Goal: Task Accomplishment & Management: Manage account settings

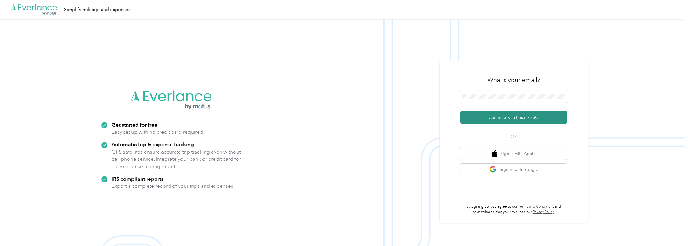
click at [526, 114] on button "Continue with Email / SSO" at bounding box center [513, 117] width 107 height 12
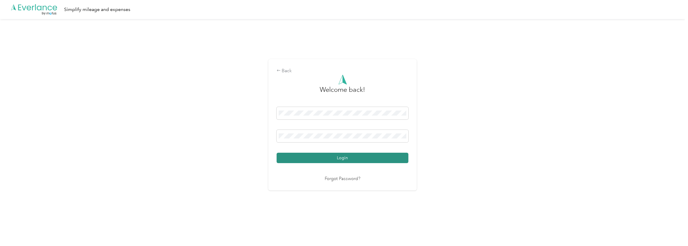
click at [352, 160] on button "Login" at bounding box center [343, 158] width 132 height 10
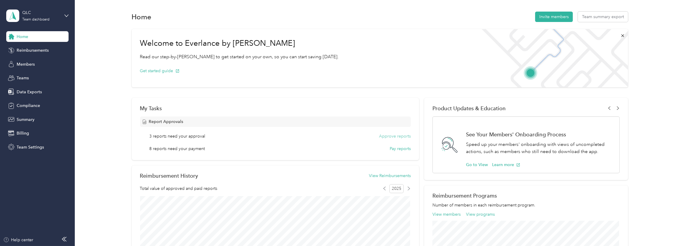
click at [395, 136] on button "Approve reports" at bounding box center [395, 136] width 32 height 6
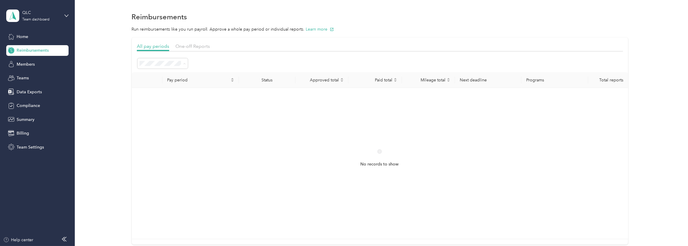
click at [145, 117] on span "Approved" at bounding box center [152, 115] width 20 height 5
click at [165, 95] on div "Open" at bounding box center [163, 94] width 42 height 6
click at [167, 128] on li "Needs payment" at bounding box center [162, 125] width 50 height 10
click at [190, 44] on span "One-off Reports" at bounding box center [192, 46] width 34 height 6
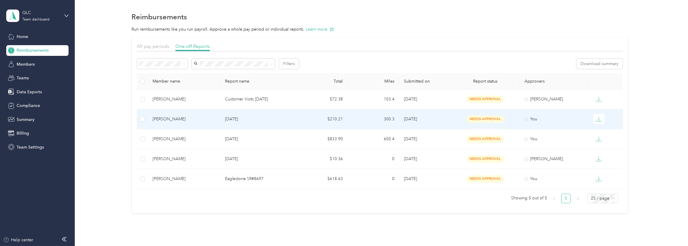
click at [212, 120] on div "[PERSON_NAME]" at bounding box center [184, 119] width 63 height 7
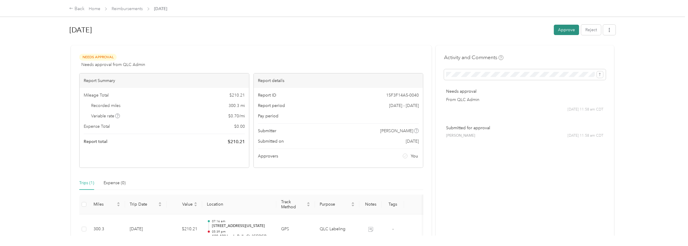
click at [575, 30] on button "Approve" at bounding box center [566, 30] width 25 height 10
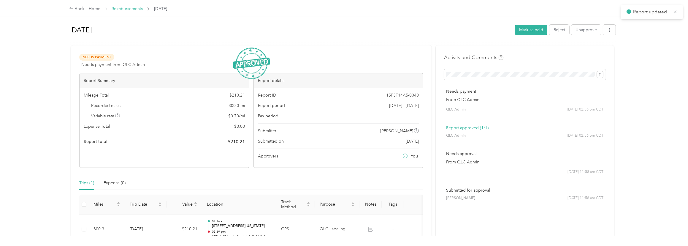
click at [137, 9] on link "Reimbursements" at bounding box center [127, 8] width 31 height 5
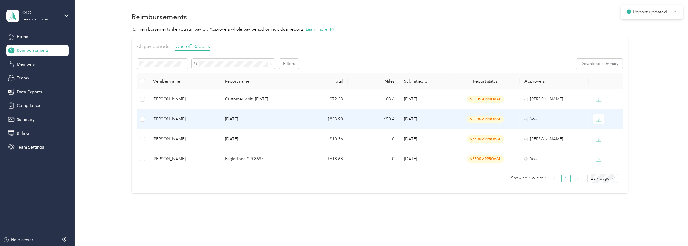
click at [217, 120] on td "[PERSON_NAME]" at bounding box center [184, 119] width 72 height 20
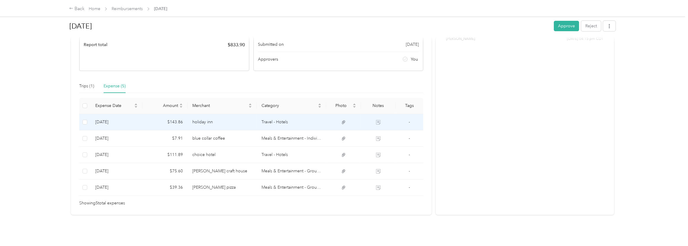
click at [243, 118] on td "holiday inn" at bounding box center [222, 122] width 69 height 16
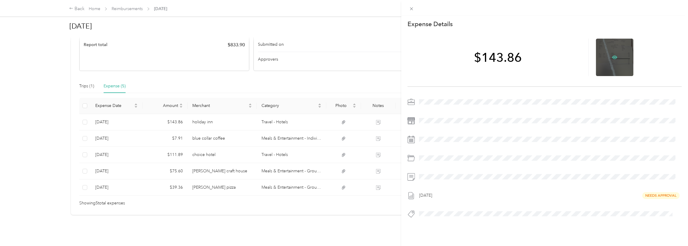
click at [612, 55] on icon at bounding box center [614, 57] width 5 height 5
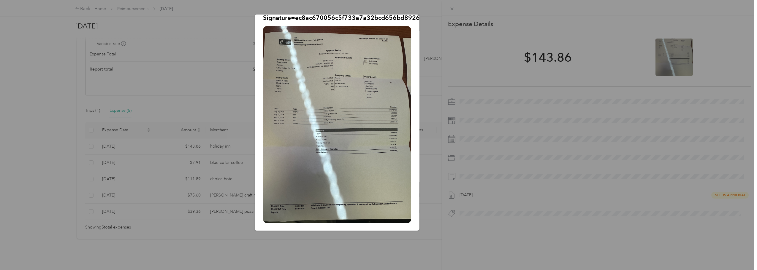
scroll to position [58, 0]
click at [438, 46] on div "hotel_axium.JPG?X-Amz-Expires=600&X-Amz-Date=20250929T195712Z&X-Amz-Algorithm=A…" at bounding box center [461, 124] width 165 height 218
click at [425, 34] on div "hotel_axium.JPG?X-Amz-Expires=600&X-Amz-Date=20250929T195712Z&X-Amz-Algorithm=A…" at bounding box center [461, 124] width 165 height 218
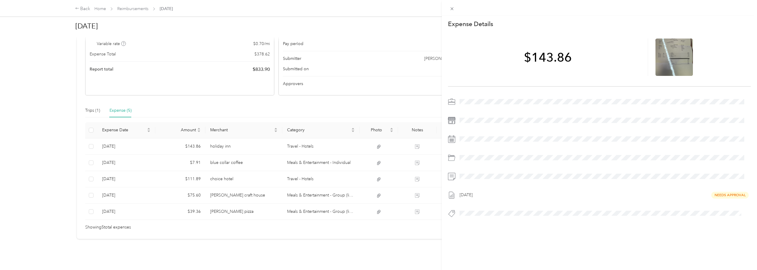
click at [110, 159] on div "This expense cannot be edited because it is either under review, approved, or p…" at bounding box center [378, 135] width 757 height 270
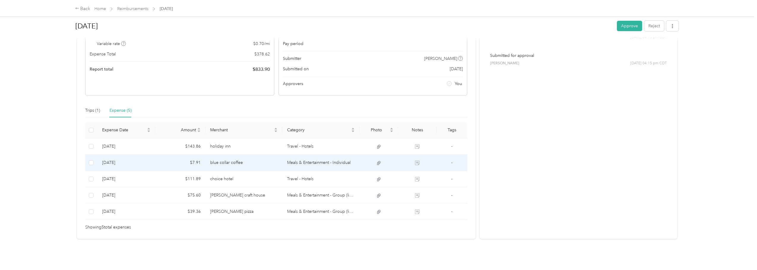
click at [142, 159] on td "[DATE]" at bounding box center [126, 163] width 58 height 16
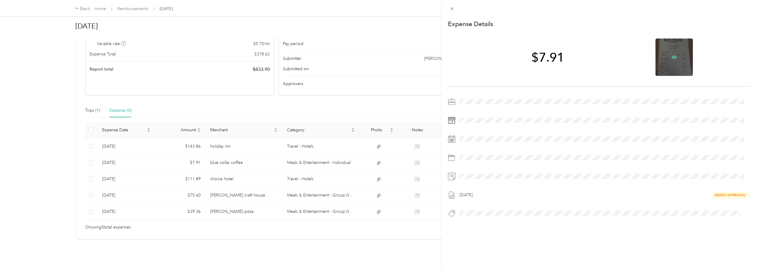
click at [673, 57] on icon at bounding box center [674, 58] width 5 height 4
click at [419, 102] on div "This expense cannot be edited because it is either under review, approved, or p…" at bounding box center [378, 135] width 757 height 270
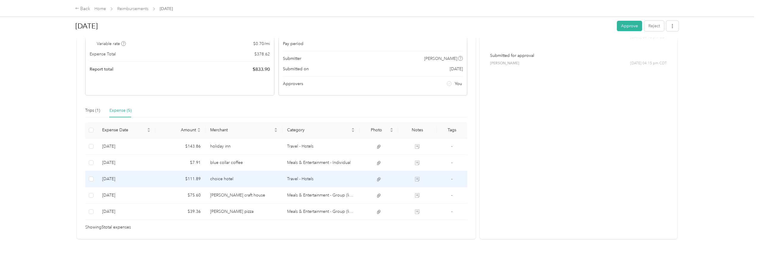
click at [260, 175] on td "choice hotel" at bounding box center [243, 179] width 77 height 16
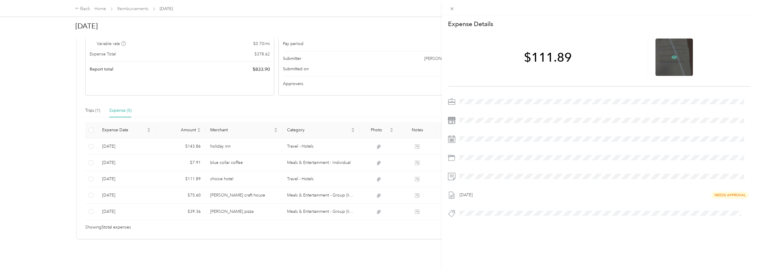
click at [672, 59] on icon at bounding box center [674, 58] width 5 height 4
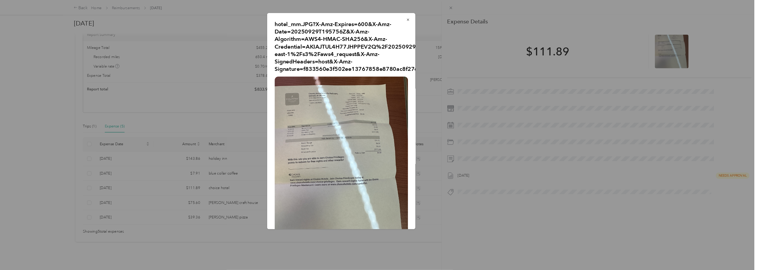
scroll to position [47, 0]
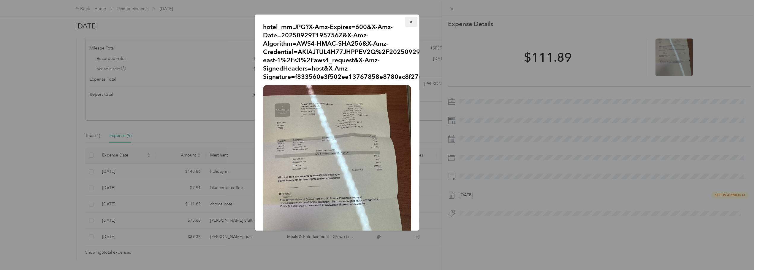
click at [409, 22] on icon "button" at bounding box center [411, 22] width 4 height 4
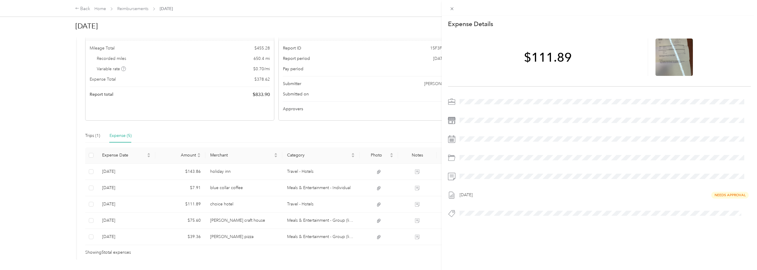
click at [316, 222] on div "This expense cannot be edited because it is either under review, approved, or p…" at bounding box center [378, 135] width 757 height 270
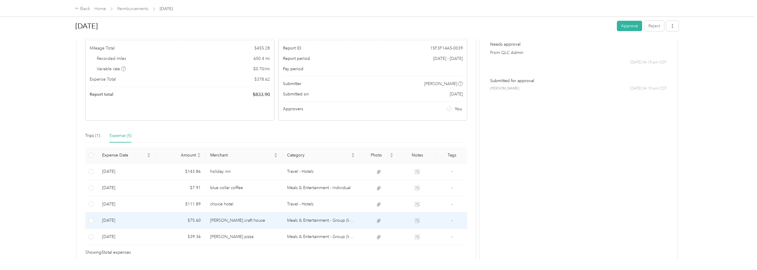
click at [316, 222] on td "Meals & Entertainment - Group (list Names)" at bounding box center [320, 221] width 77 height 16
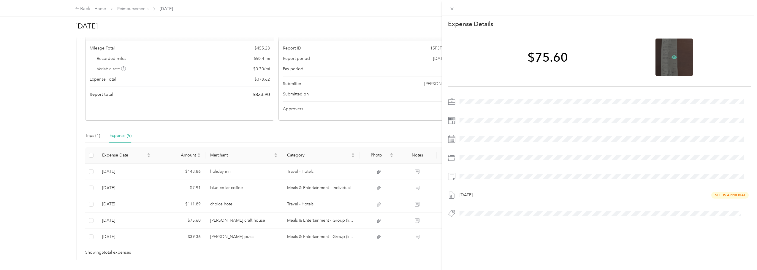
click at [672, 58] on icon at bounding box center [674, 58] width 5 height 4
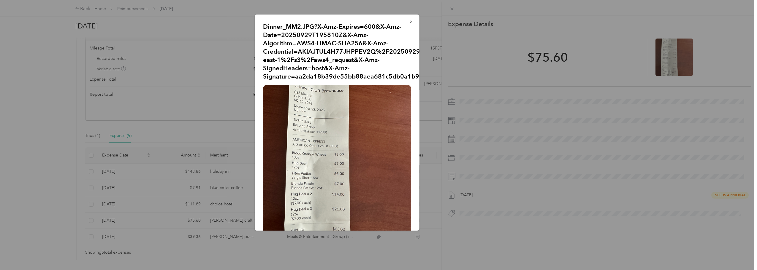
scroll to position [0, 0]
click at [410, 22] on icon "button" at bounding box center [411, 22] width 2 height 2
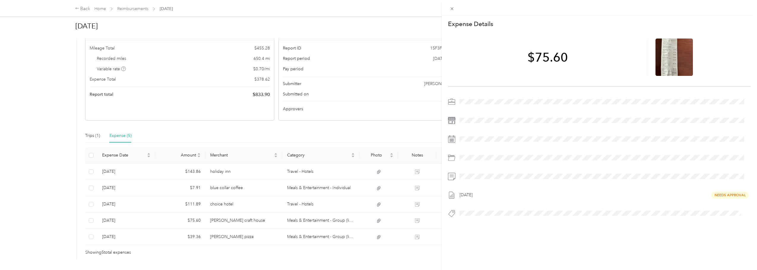
click at [335, 229] on div "This expense cannot be edited because it is either under review, approved, or p…" at bounding box center [378, 135] width 757 height 270
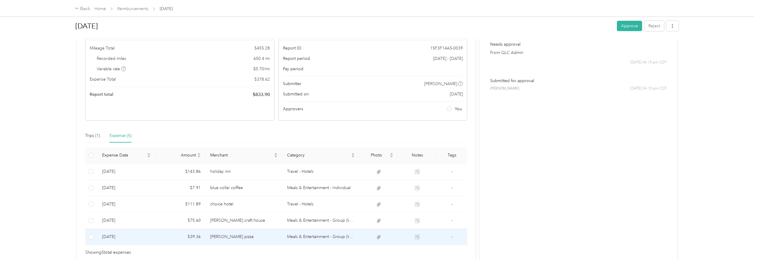
click at [332, 234] on td "Meals & Entertainment - Group (list Names)" at bounding box center [320, 237] width 77 height 16
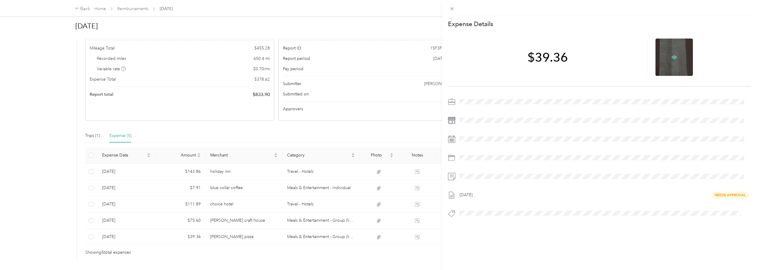
click at [673, 58] on icon at bounding box center [674, 57] width 2 height 2
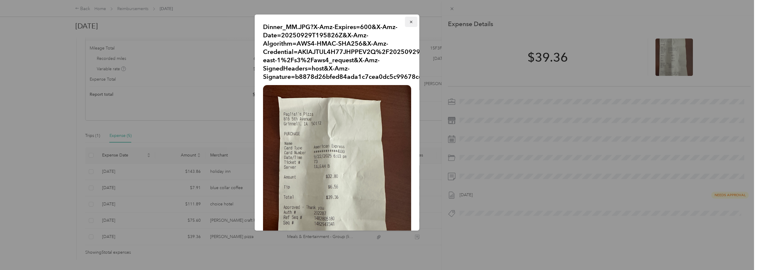
click at [409, 22] on icon "button" at bounding box center [411, 22] width 4 height 4
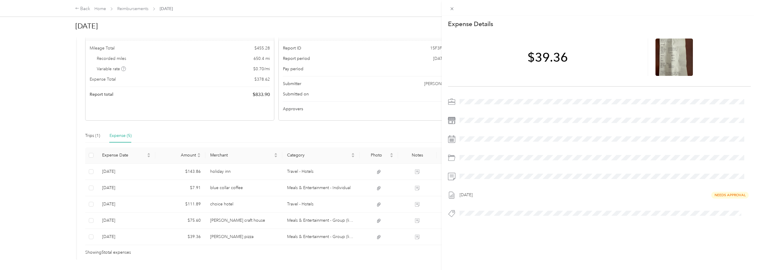
click at [83, 131] on div "This expense cannot be edited because it is either under review, approved, or p…" at bounding box center [378, 135] width 757 height 270
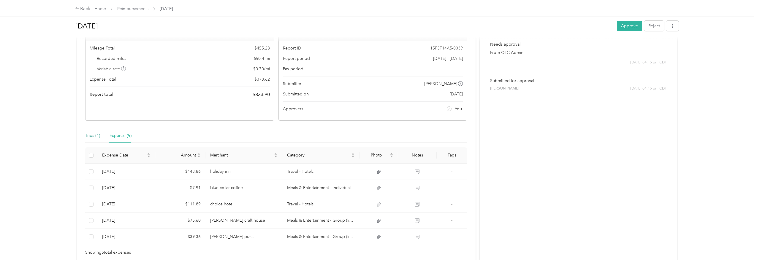
click at [95, 134] on div "Trips (1)" at bounding box center [92, 136] width 15 height 7
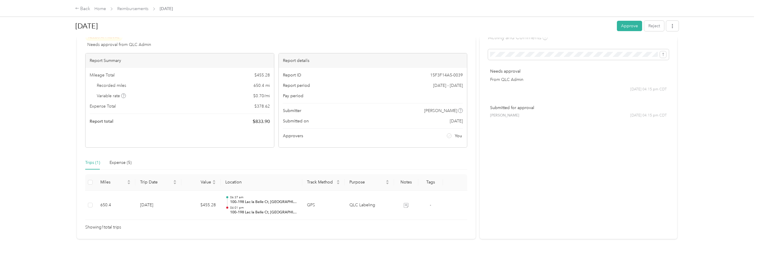
scroll to position [24, 0]
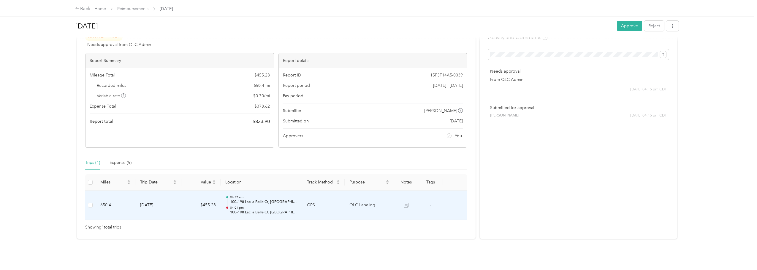
click at [332, 205] on td "GPS" at bounding box center [323, 206] width 42 height 30
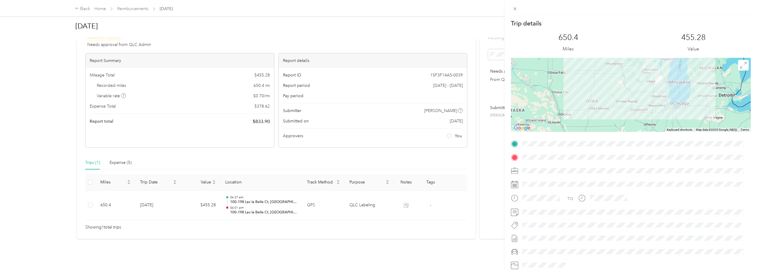
scroll to position [0, 0]
click at [688, 67] on icon at bounding box center [743, 66] width 7 height 7
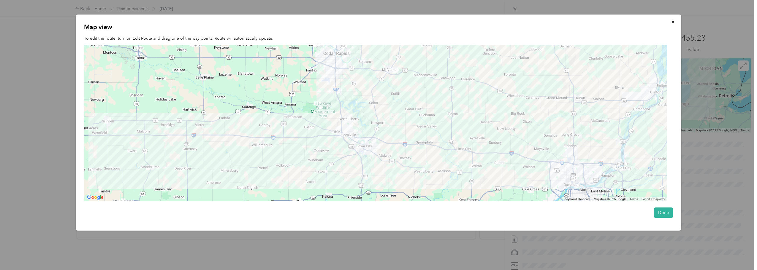
drag, startPoint x: 356, startPoint y: 135, endPoint x: 490, endPoint y: 37, distance: 166.4
click at [490, 37] on div "Map view To edit the route, turn on Edit Route and drag one of the way points. …" at bounding box center [379, 123] width 606 height 216
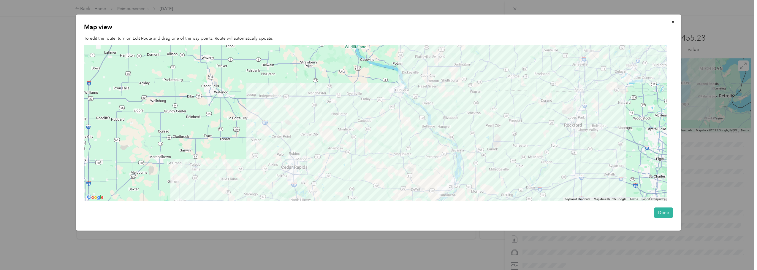
drag, startPoint x: 462, startPoint y: 78, endPoint x: 382, endPoint y: 180, distance: 129.9
click at [382, 180] on div at bounding box center [375, 123] width 583 height 157
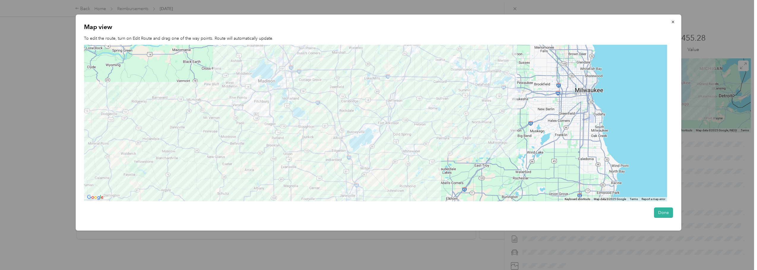
drag, startPoint x: 413, startPoint y: 150, endPoint x: 484, endPoint y: 110, distance: 81.1
click at [460, 110] on div at bounding box center [375, 123] width 583 height 157
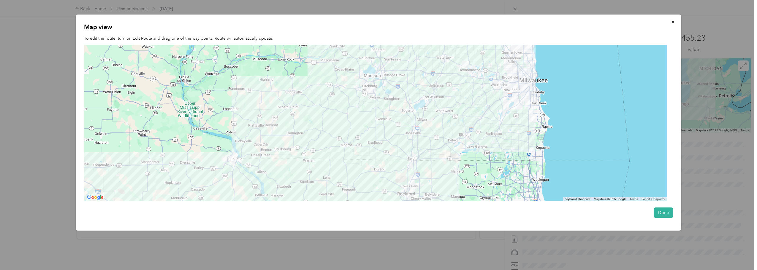
drag, startPoint x: 333, startPoint y: 140, endPoint x: 438, endPoint y: 95, distance: 114.3
click at [427, 95] on div at bounding box center [375, 123] width 583 height 157
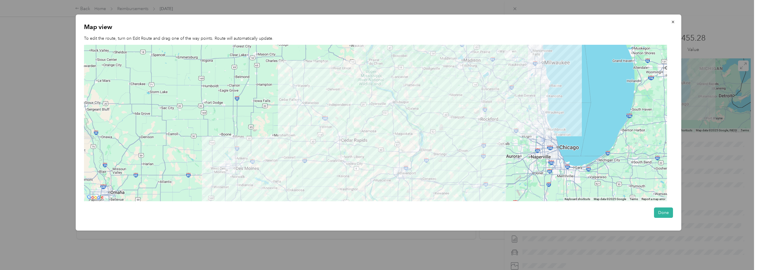
drag, startPoint x: 422, startPoint y: 139, endPoint x: 438, endPoint y: 108, distance: 34.5
click at [438, 108] on div at bounding box center [375, 123] width 583 height 157
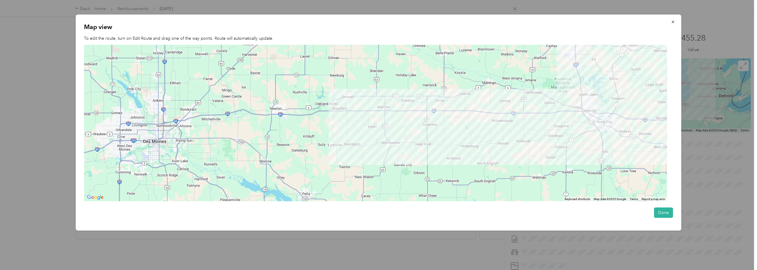
drag, startPoint x: 396, startPoint y: 129, endPoint x: 193, endPoint y: 170, distance: 207.3
click at [193, 170] on div at bounding box center [375, 123] width 583 height 157
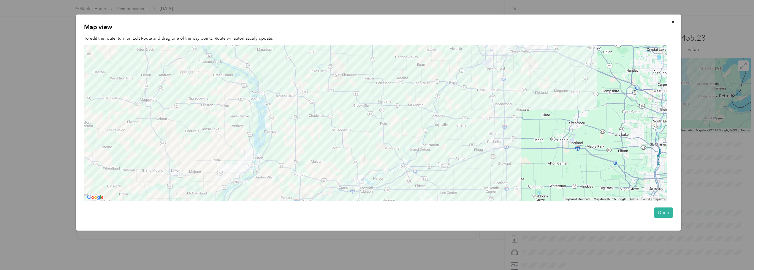
drag, startPoint x: 275, startPoint y: 137, endPoint x: 282, endPoint y: 108, distance: 29.4
click at [279, 112] on div at bounding box center [375, 123] width 583 height 157
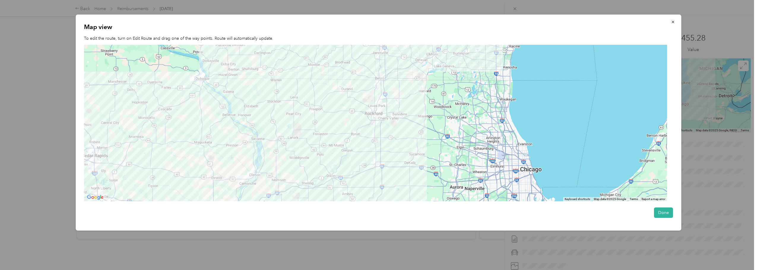
drag, startPoint x: 314, startPoint y: 102, endPoint x: 288, endPoint y: 194, distance: 96.0
click at [288, 194] on div at bounding box center [375, 123] width 583 height 157
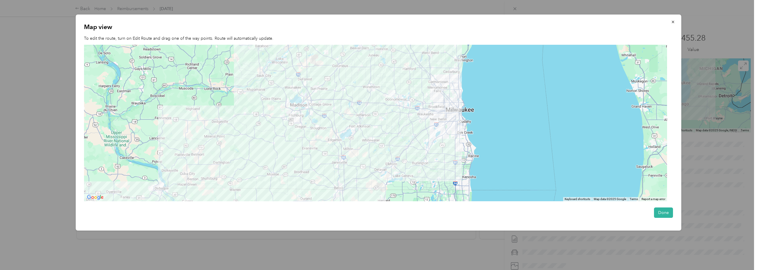
drag, startPoint x: 316, startPoint y: 132, endPoint x: 280, endPoint y: 196, distance: 73.2
click at [280, 196] on div at bounding box center [375, 123] width 583 height 157
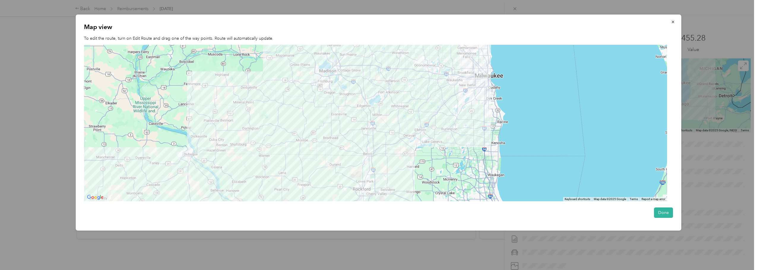
drag, startPoint x: 307, startPoint y: 164, endPoint x: 339, endPoint y: 107, distance: 64.6
click at [338, 108] on div at bounding box center [375, 123] width 583 height 157
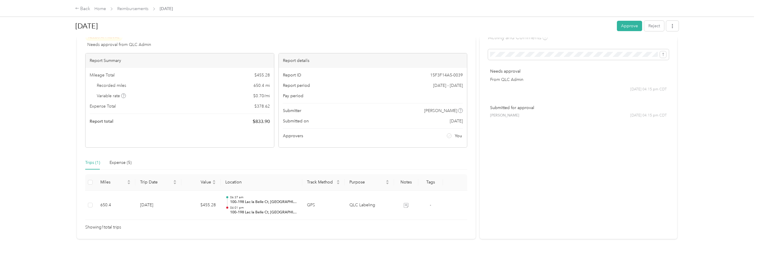
click at [615, 23] on div "[DATE] Approve Reject" at bounding box center [377, 27] width 604 height 18
click at [626, 28] on button "Approve" at bounding box center [629, 26] width 25 height 10
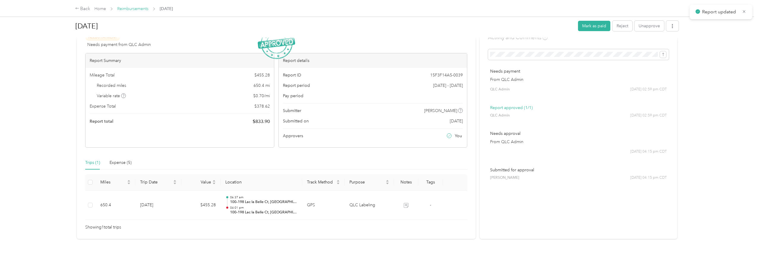
click at [141, 9] on link "Reimbursements" at bounding box center [132, 8] width 31 height 5
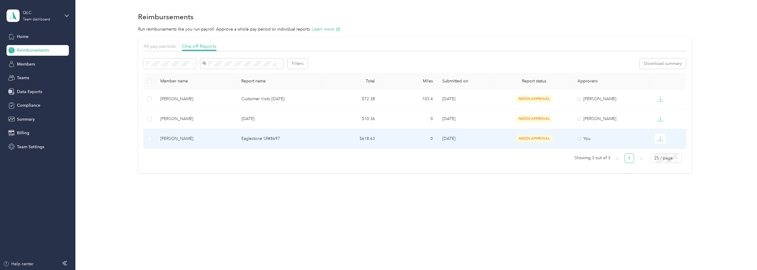
click at [205, 142] on div "[PERSON_NAME]" at bounding box center [196, 139] width 72 height 7
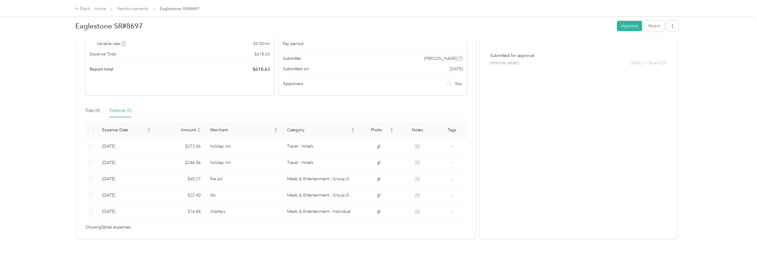
scroll to position [77, 0]
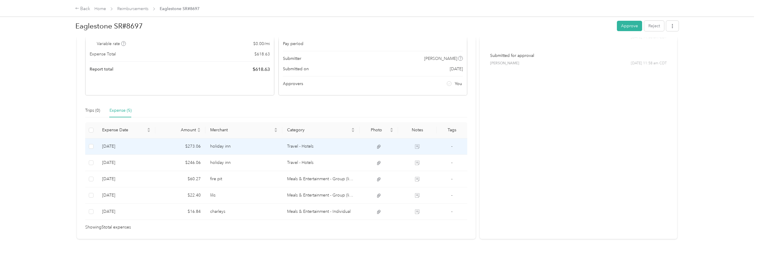
click at [361, 142] on td at bounding box center [379, 147] width 39 height 16
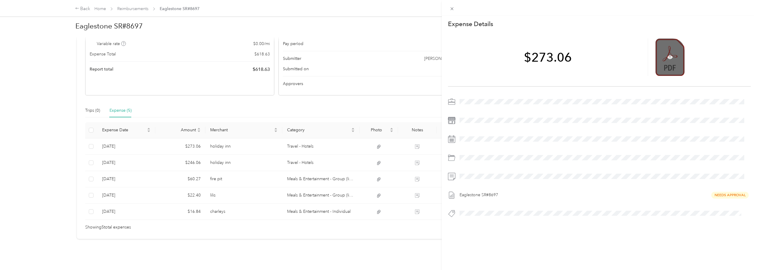
click at [670, 63] on div at bounding box center [669, 57] width 29 height 37
click at [667, 58] on icon at bounding box center [669, 57] width 5 height 5
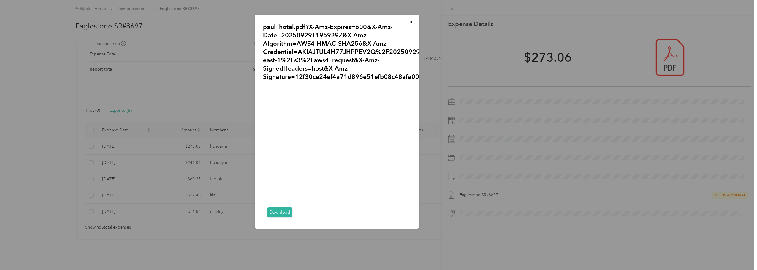
scroll to position [2, 0]
drag, startPoint x: 324, startPoint y: 217, endPoint x: 309, endPoint y: 216, distance: 14.6
click at [308, 217] on div "Download" at bounding box center [337, 212] width 148 height 15
drag, startPoint x: 310, startPoint y: 215, endPoint x: 296, endPoint y: 216, distance: 13.4
click at [296, 216] on div "Download" at bounding box center [337, 212] width 148 height 15
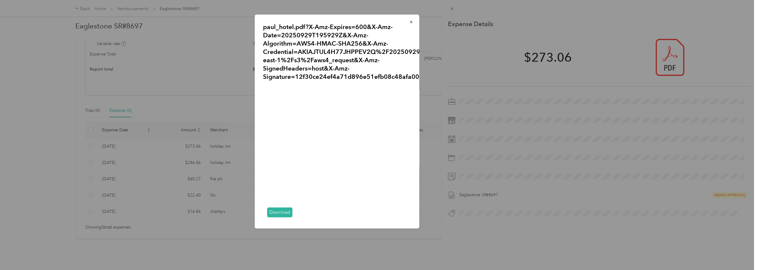
drag, startPoint x: 296, startPoint y: 215, endPoint x: 302, endPoint y: 203, distance: 12.9
click at [291, 212] on div "Download" at bounding box center [337, 212] width 148 height 15
drag, startPoint x: 320, startPoint y: 216, endPoint x: 326, endPoint y: 215, distance: 6.3
click at [326, 215] on div "Download" at bounding box center [337, 212] width 148 height 15
drag, startPoint x: 327, startPoint y: 220, endPoint x: 323, endPoint y: 215, distance: 5.9
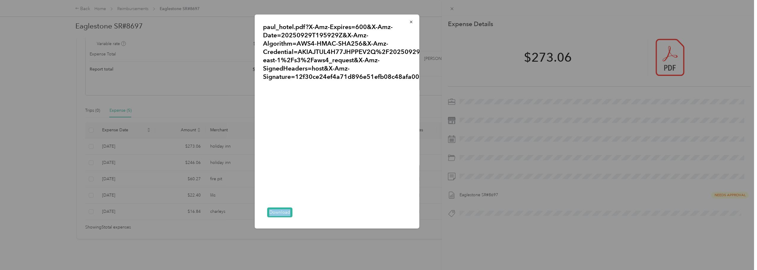
click at [323, 215] on div "paul_hotel.pdf?X-Amz-Expires=600&X-Amz-Date=20250929T195929Z&X-Amz-Algorithm=AW…" at bounding box center [337, 122] width 165 height 214
drag, startPoint x: 327, startPoint y: 212, endPoint x: 334, endPoint y: 211, distance: 7.2
click at [334, 211] on div "Download" at bounding box center [337, 212] width 148 height 15
drag, startPoint x: 332, startPoint y: 214, endPoint x: 355, endPoint y: 216, distance: 23.0
click at [354, 216] on div "Download" at bounding box center [337, 212] width 148 height 15
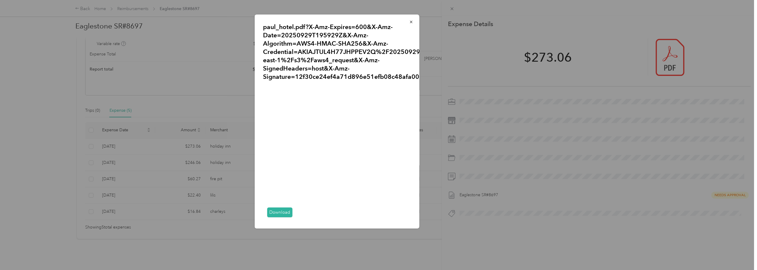
click at [355, 216] on div "Download" at bounding box center [337, 212] width 148 height 15
click at [397, 216] on div "Download" at bounding box center [337, 212] width 148 height 15
click at [399, 215] on div "Download" at bounding box center [337, 212] width 148 height 15
click at [409, 20] on button "button" at bounding box center [411, 22] width 12 height 10
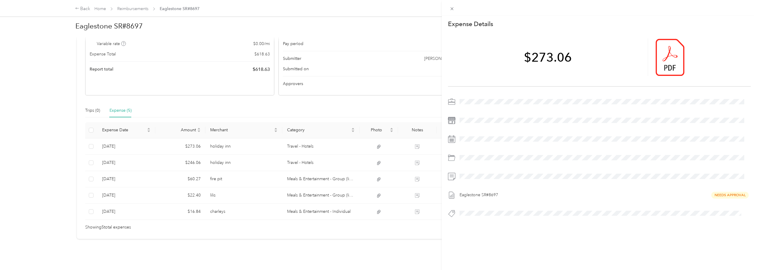
click at [254, 162] on div "This expense cannot be edited because it is either under review, approved, or p…" at bounding box center [378, 135] width 757 height 270
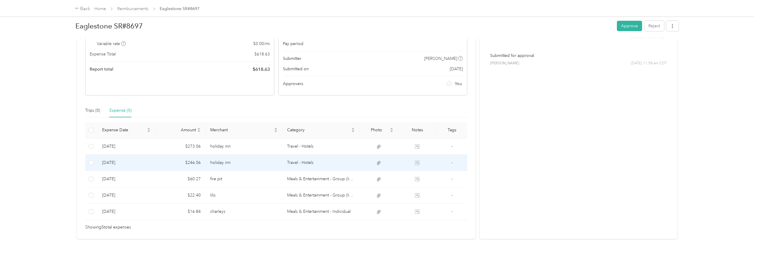
click at [244, 155] on td "holiday inn" at bounding box center [243, 163] width 77 height 16
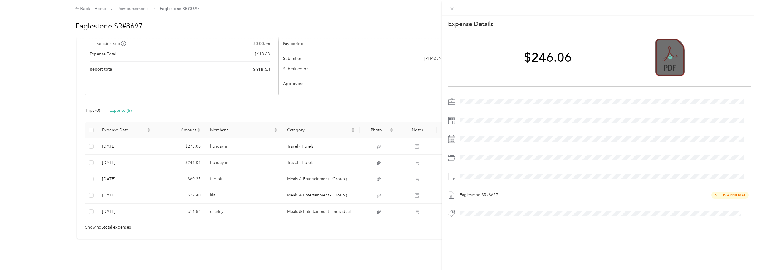
click at [667, 56] on icon at bounding box center [669, 57] width 5 height 5
click at [431, 161] on div "This expense cannot be edited because it is either under review, approved, or p…" at bounding box center [378, 135] width 757 height 270
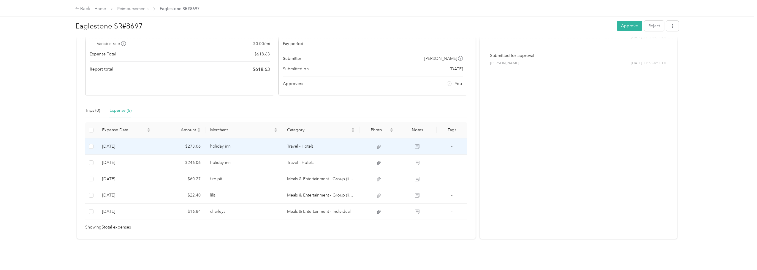
click at [334, 141] on td "Travel - Hotels" at bounding box center [320, 147] width 77 height 16
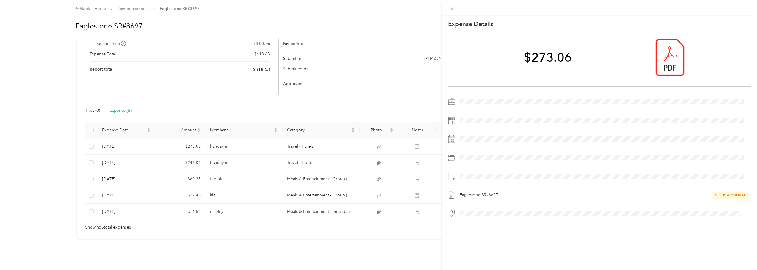
click at [374, 153] on div "This expense cannot be edited because it is either under review, approved, or p…" at bounding box center [378, 135] width 757 height 270
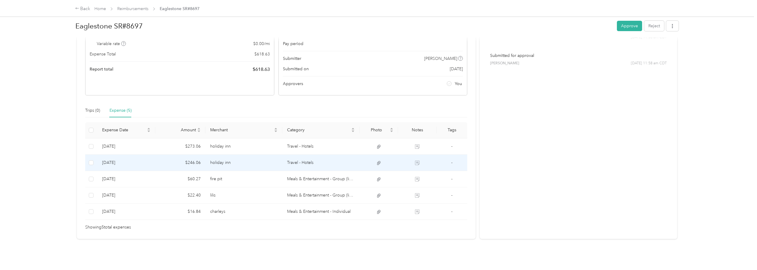
click at [333, 160] on td "Travel - Hotels" at bounding box center [320, 163] width 77 height 16
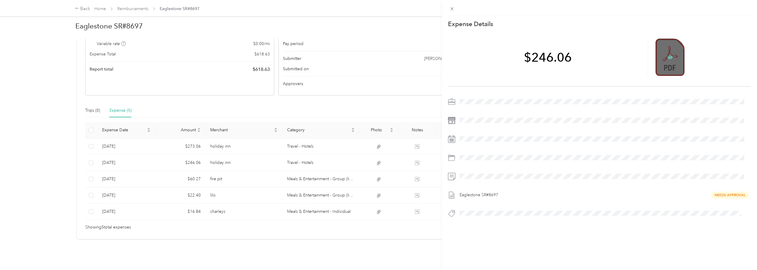
click at [667, 58] on icon at bounding box center [669, 58] width 5 height 4
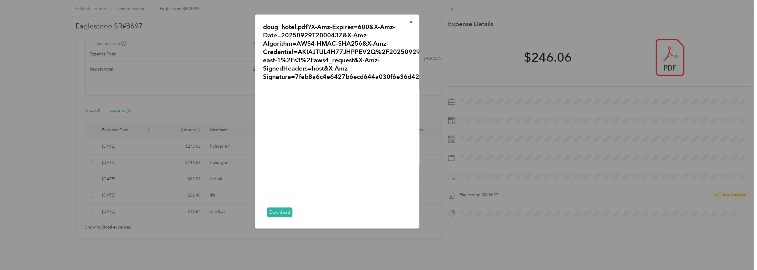
click at [406, 16] on div "doug_hotel.pdf?X-Amz-Expires=600&X-Amz-Date=20250929T200043Z&X-Amz-Algorithm=AW…" at bounding box center [337, 122] width 165 height 214
click at [409, 19] on span "button" at bounding box center [411, 21] width 4 height 5
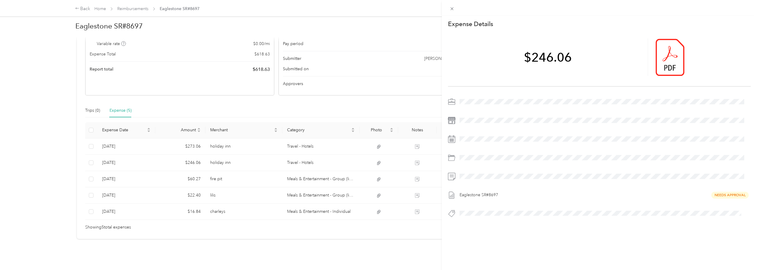
click at [417, 142] on div "This expense cannot be edited because it is either under review, approved, or p…" at bounding box center [378, 135] width 757 height 270
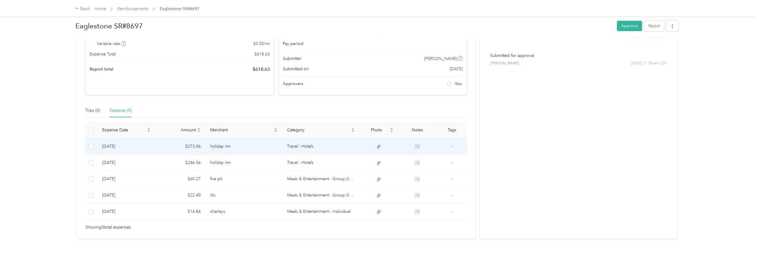
click at [389, 149] on td at bounding box center [379, 147] width 39 height 16
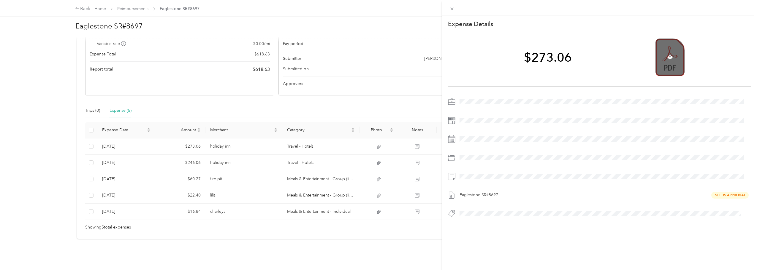
click at [664, 56] on div at bounding box center [669, 57] width 29 height 37
click at [670, 56] on div at bounding box center [669, 57] width 29 height 37
click at [669, 58] on icon at bounding box center [670, 57] width 2 height 2
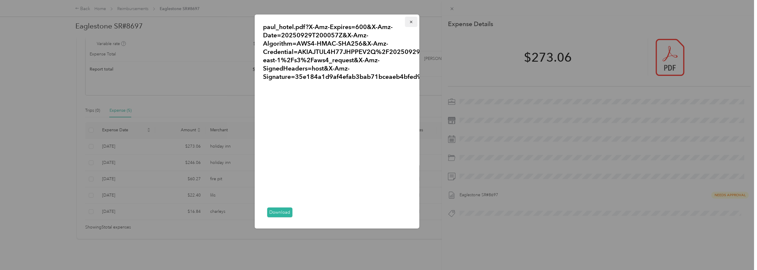
click at [409, 22] on icon "button" at bounding box center [411, 22] width 4 height 4
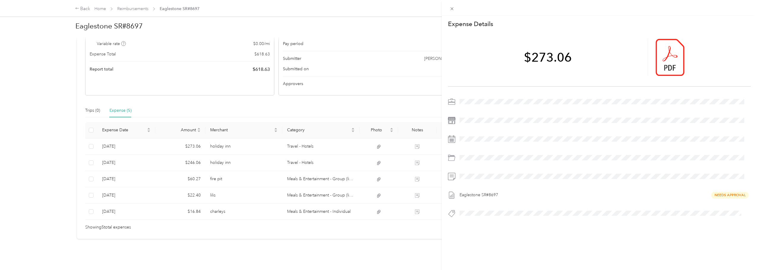
click at [384, 94] on div "This expense cannot be edited because it is either under review, approved, or p…" at bounding box center [378, 135] width 757 height 270
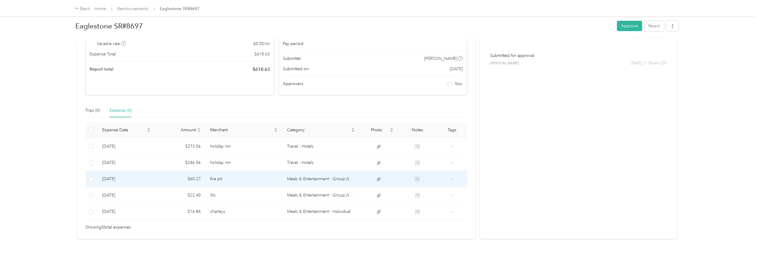
click at [276, 175] on td "fire pit" at bounding box center [243, 179] width 77 height 16
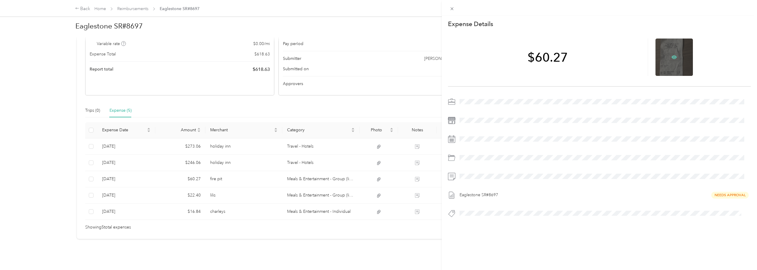
click at [672, 58] on icon at bounding box center [674, 58] width 5 height 4
click at [280, 188] on div "This expense cannot be edited because it is either under review, approved, or p…" at bounding box center [378, 135] width 757 height 270
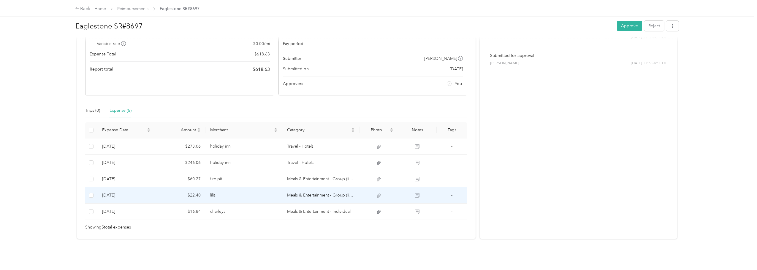
click at [267, 192] on td "lilis" at bounding box center [243, 196] width 77 height 16
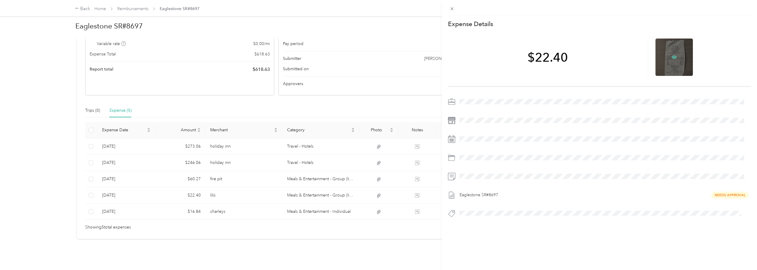
click at [673, 57] on icon at bounding box center [674, 57] width 2 height 2
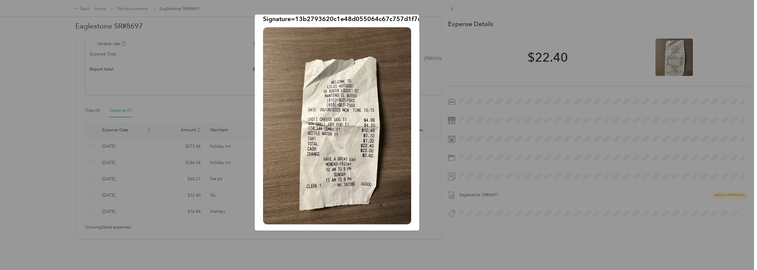
scroll to position [58, 0]
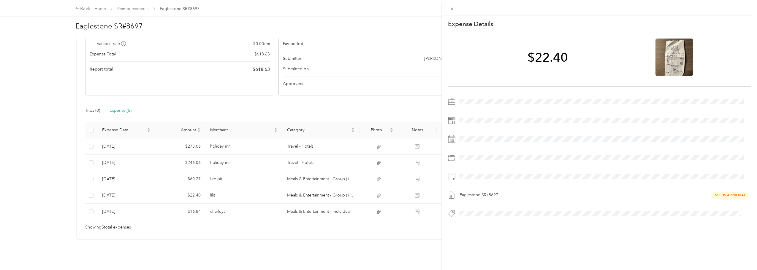
click at [267, 202] on div "This expense cannot be edited because it is either under review, approved, or p…" at bounding box center [378, 135] width 757 height 270
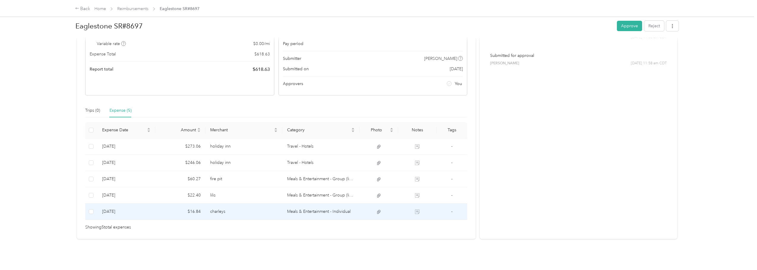
click at [253, 208] on td "charleys" at bounding box center [243, 212] width 77 height 16
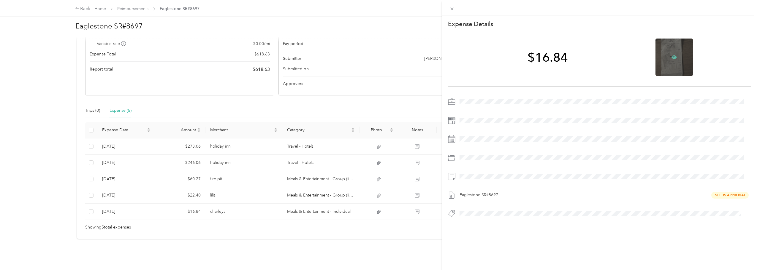
click at [672, 58] on icon at bounding box center [674, 58] width 5 height 4
click at [43, 186] on div "This expense cannot be edited because it is either under review, approved, or p…" at bounding box center [378, 135] width 757 height 270
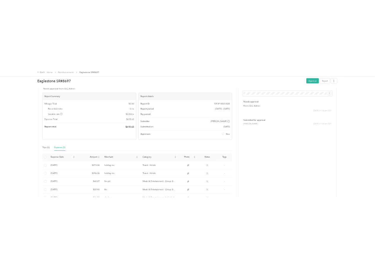
scroll to position [0, 0]
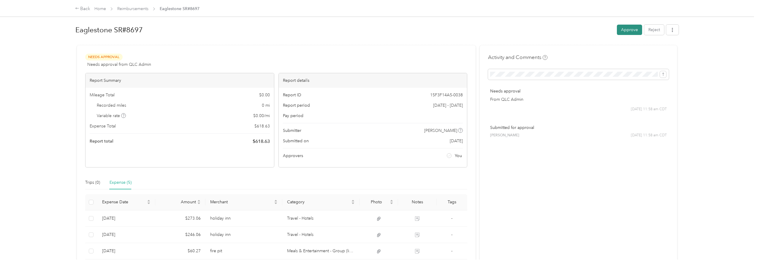
click at [625, 31] on button "Approve" at bounding box center [629, 30] width 25 height 10
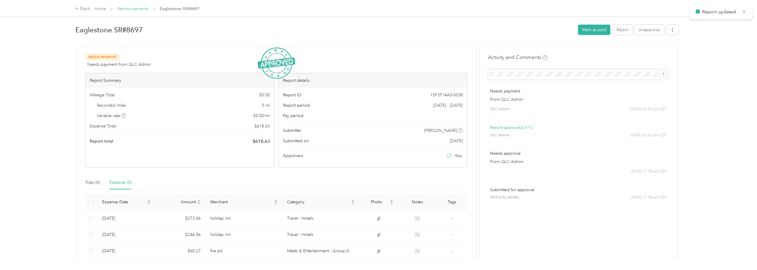
click at [132, 8] on link "Reimbursements" at bounding box center [132, 8] width 31 height 5
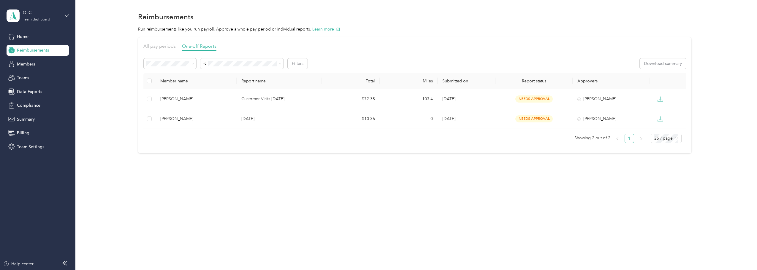
click at [177, 93] on span "Needs payment" at bounding box center [163, 92] width 30 height 5
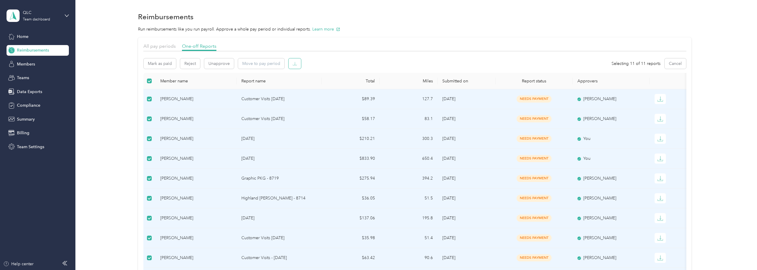
click at [296, 65] on button "button" at bounding box center [295, 63] width 12 height 10
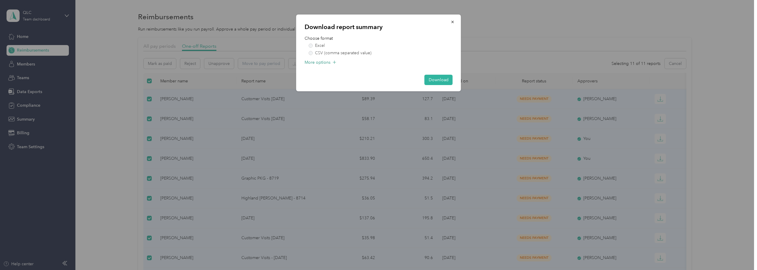
click at [312, 60] on span "More options" at bounding box center [318, 62] width 26 height 6
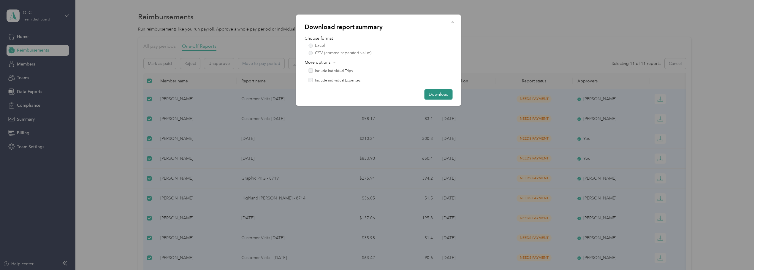
click at [452, 94] on button "Download" at bounding box center [439, 94] width 28 height 10
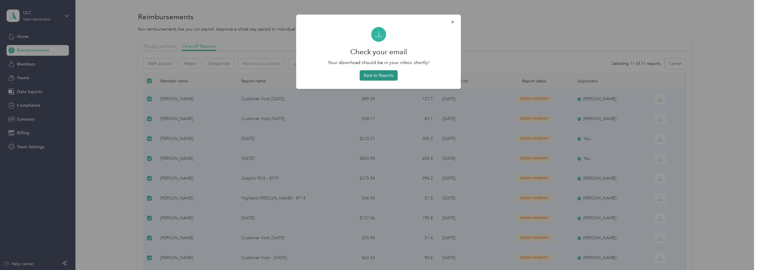
click at [383, 80] on button "Back to Reports" at bounding box center [379, 75] width 38 height 10
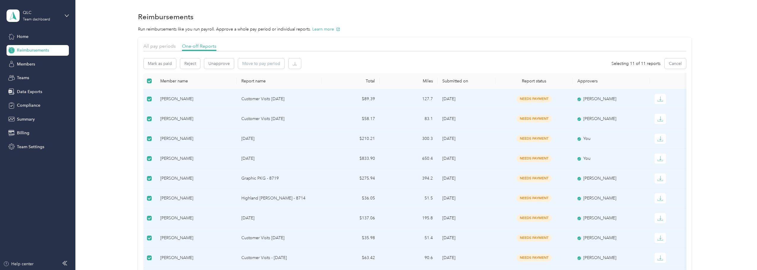
click at [423, 22] on div "Reimbursements" at bounding box center [414, 16] width 553 height 12
click at [688, 45] on div "All pay periods One-off Reports [PERSON_NAME] as paid Reject Unapprove Move to …" at bounding box center [415, 184] width 664 height 295
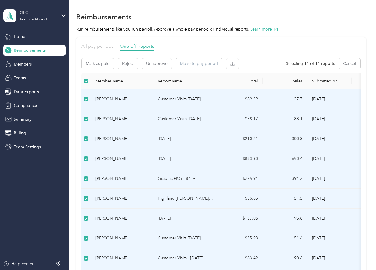
click at [96, 43] on span "All pay periods" at bounding box center [97, 46] width 32 height 6
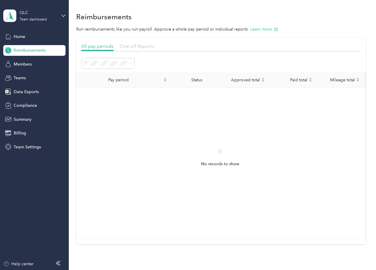
click at [140, 45] on span "One-off Reports" at bounding box center [137, 46] width 34 height 6
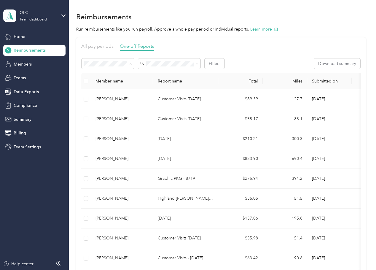
click at [108, 85] on span "Needs approval" at bounding box center [101, 85] width 30 height 5
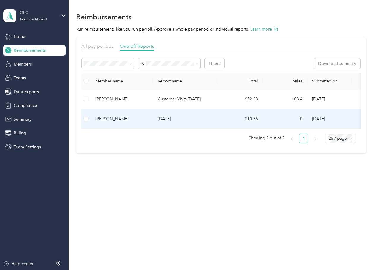
click at [124, 118] on div "[PERSON_NAME]" at bounding box center [122, 119] width 53 height 7
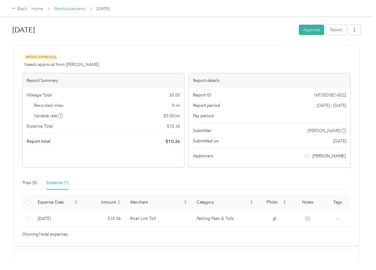
click at [78, 7] on link "Reimbursements" at bounding box center [69, 8] width 31 height 5
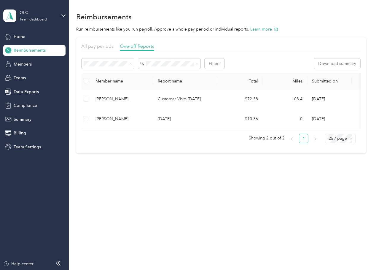
click at [112, 95] on span "Needs payment" at bounding box center [101, 95] width 30 height 5
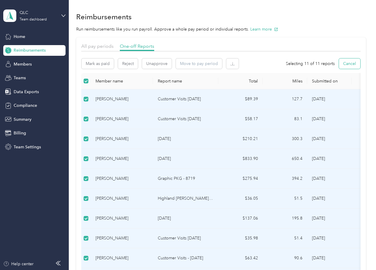
click at [346, 62] on button "Cancel" at bounding box center [349, 63] width 21 height 10
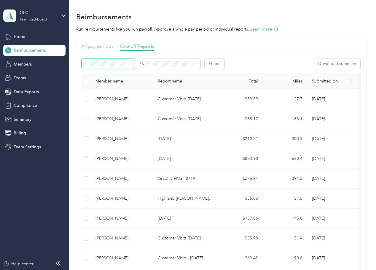
click at [132, 64] on span at bounding box center [108, 63] width 53 height 10
click at [116, 83] on div "Needs approval" at bounding box center [108, 84] width 44 height 6
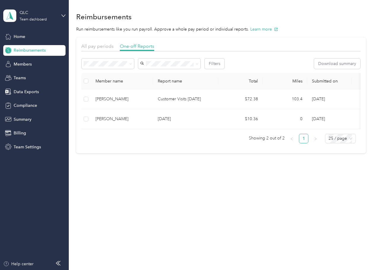
click at [115, 94] on span "Needs payment" at bounding box center [101, 95] width 30 height 5
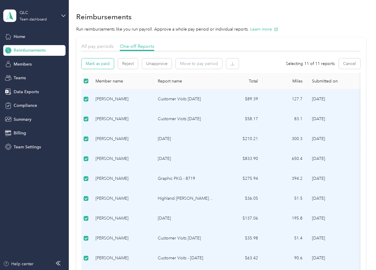
click at [107, 65] on button "Mark as paid" at bounding box center [98, 63] width 32 height 10
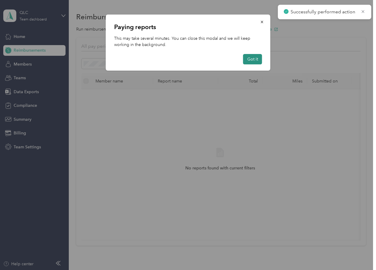
click at [255, 61] on button "Got it" at bounding box center [252, 59] width 19 height 10
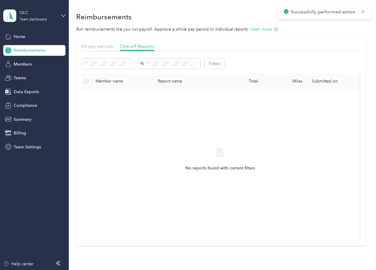
click at [302, 35] on section "Reimbursements Run reimbursements like you run payroll. Approve a whole pay per…" at bounding box center [221, 127] width 290 height 235
click at [226, 17] on div "Reimbursements" at bounding box center [221, 16] width 290 height 12
click at [95, 47] on span "All pay periods" at bounding box center [97, 46] width 32 height 6
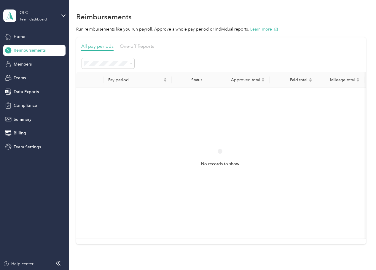
click at [313, 26] on p "Run reimbursements like you run payroll. Approve a whole pay period or individu…" at bounding box center [221, 29] width 290 height 6
click at [125, 45] on span "One-off Reports" at bounding box center [137, 46] width 34 height 6
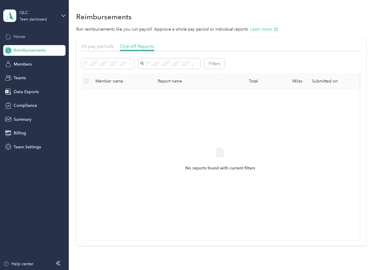
click at [31, 38] on div "Home" at bounding box center [34, 36] width 62 height 11
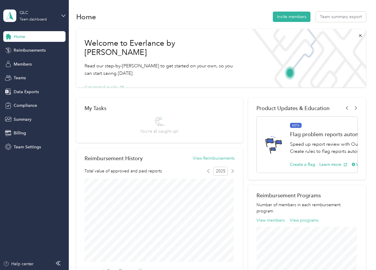
click at [106, 84] on button "Get started guide" at bounding box center [104, 87] width 39 height 6
